Goal: Task Accomplishment & Management: Complete application form

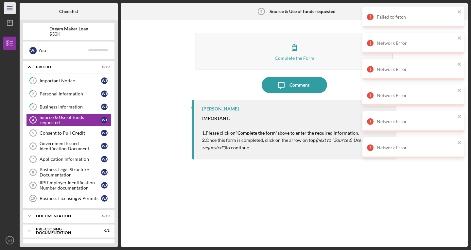
click at [7, 8] on line "button" at bounding box center [9, 8] width 5 height 0
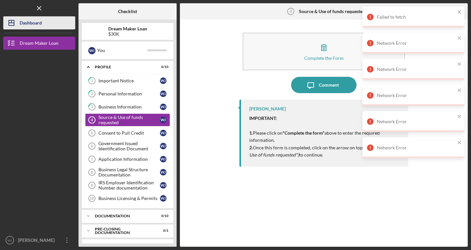
click at [31, 23] on div "Dashboard" at bounding box center [31, 23] width 22 height 15
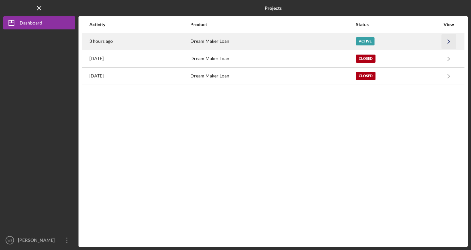
click at [449, 42] on polyline "button" at bounding box center [449, 42] width 2 height 4
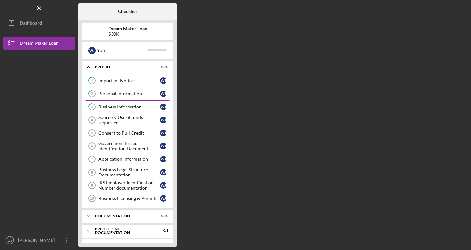
click at [126, 108] on div "Business Information" at bounding box center [128, 106] width 61 height 5
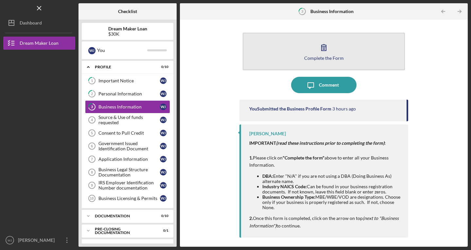
click at [340, 45] on button "Complete the Form Form" at bounding box center [324, 52] width 162 height 38
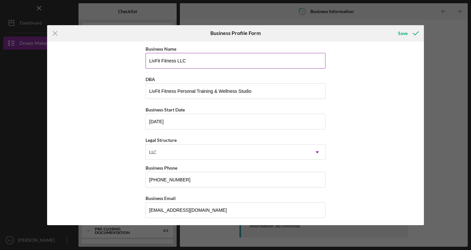
click at [176, 60] on input "LivFit Fitness LLC" at bounding box center [235, 61] width 180 height 16
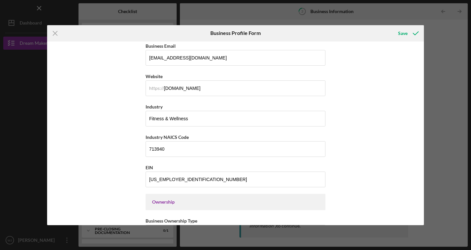
scroll to position [150, 0]
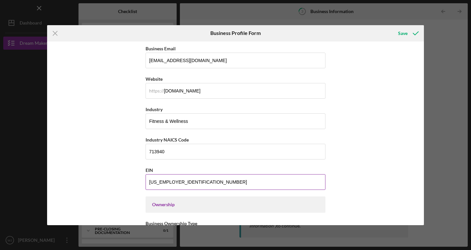
type input "LivFit Fitness ironside LLC"
click at [246, 183] on input "[US_EMPLOYER_IDENTIFICATION_NUMBER]" at bounding box center [235, 182] width 180 height 16
type input "8#-#######"
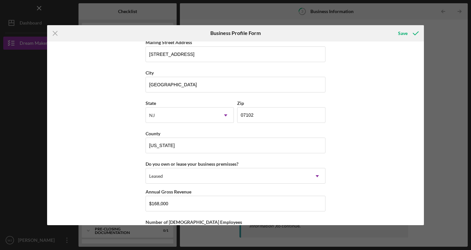
scroll to position [549, 0]
type input "[US_EMPLOYER_IDENTIFICATION_NUMBER]"
click at [409, 32] on icon "submit" at bounding box center [415, 33] width 16 height 16
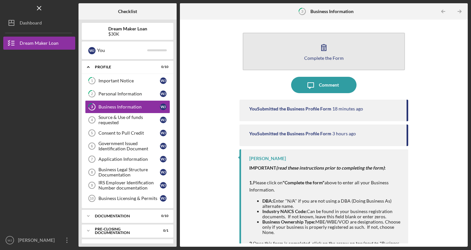
click at [336, 42] on button "Complete the Form Form" at bounding box center [324, 52] width 162 height 38
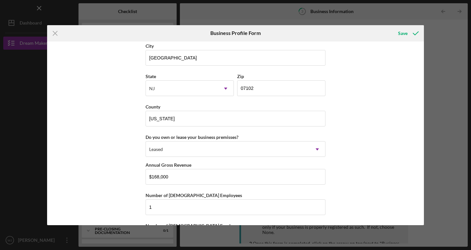
scroll to position [585, 0]
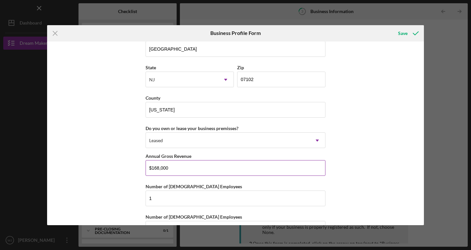
click at [182, 167] on input "$168,000" at bounding box center [235, 168] width 180 height 16
type input "$168,811"
click at [413, 31] on icon "submit" at bounding box center [415, 33] width 16 height 16
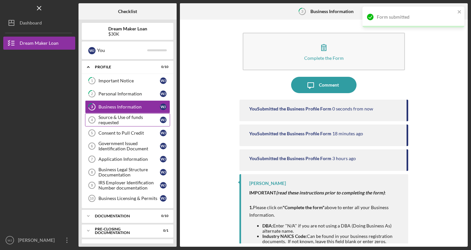
click at [130, 122] on div "Source & Use of funds requested" at bounding box center [128, 120] width 61 height 10
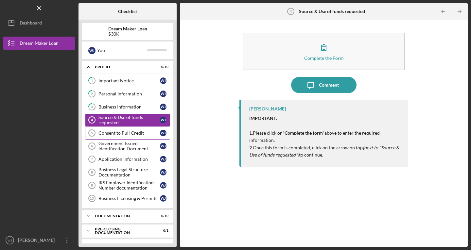
click at [124, 134] on div "Consent to Pull Credit" at bounding box center [128, 132] width 61 height 5
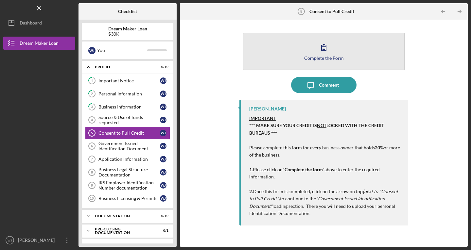
click at [332, 53] on button "Complete the Form Form" at bounding box center [324, 52] width 162 height 38
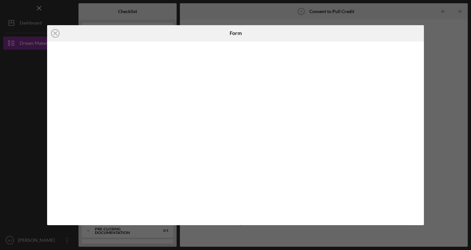
click at [0, 157] on div "Icon/Close Form" at bounding box center [235, 125] width 471 height 250
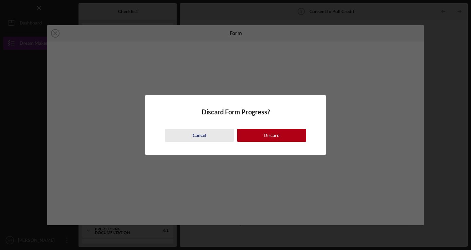
click at [201, 137] on div "Cancel" at bounding box center [200, 135] width 14 height 13
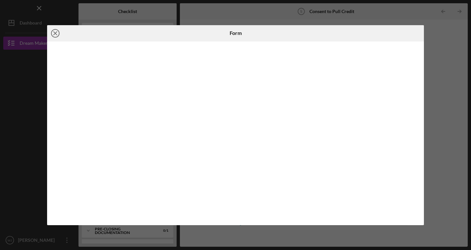
click at [52, 32] on icon "Icon/Close" at bounding box center [55, 33] width 16 height 16
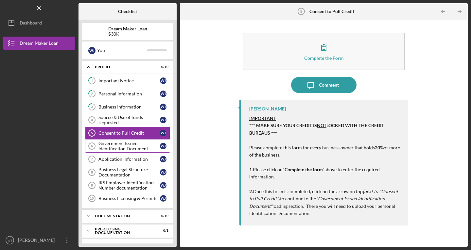
click at [116, 147] on div "Government Issued Identification Document" at bounding box center [128, 146] width 61 height 10
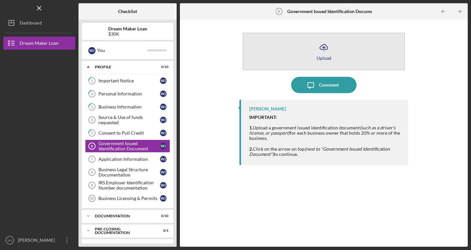
click at [330, 51] on icon "Icon/Upload" at bounding box center [323, 47] width 16 height 16
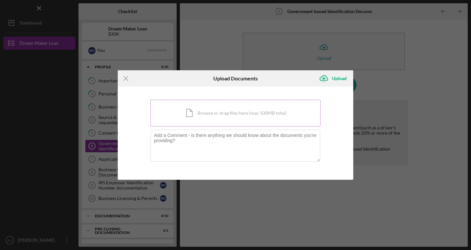
click at [231, 121] on div "Icon/Document Browse or drag files here (max 100MB total) Tap to choose files o…" at bounding box center [235, 113] width 170 height 27
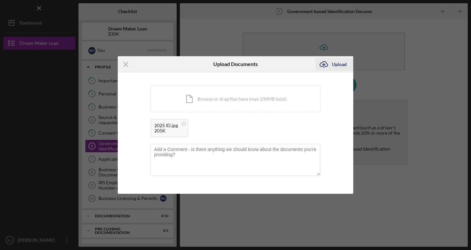
click at [334, 63] on div "Upload" at bounding box center [339, 64] width 15 height 13
